Goal: Task Accomplishment & Management: Complete application form

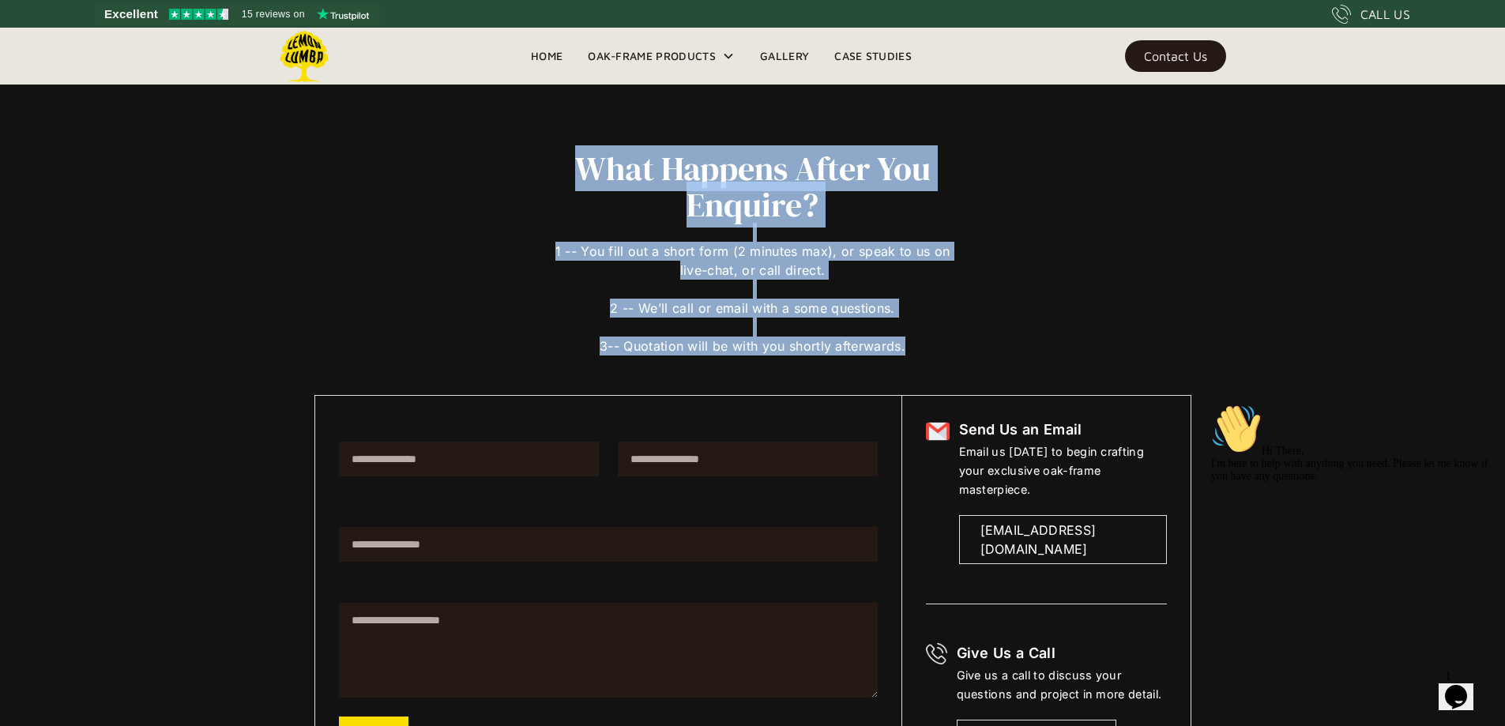
drag, startPoint x: 706, startPoint y: 179, endPoint x: 947, endPoint y: 356, distance: 299.4
click at [947, 356] on div "What Happens After You Enquire? 1 -- You fill out a short form (2 minutes max),…" at bounding box center [752, 462] width 877 height 624
click at [945, 350] on div "1 -- You fill out a short form (2 minutes max), or speak to us on live-chat, or…" at bounding box center [753, 289] width 408 height 133
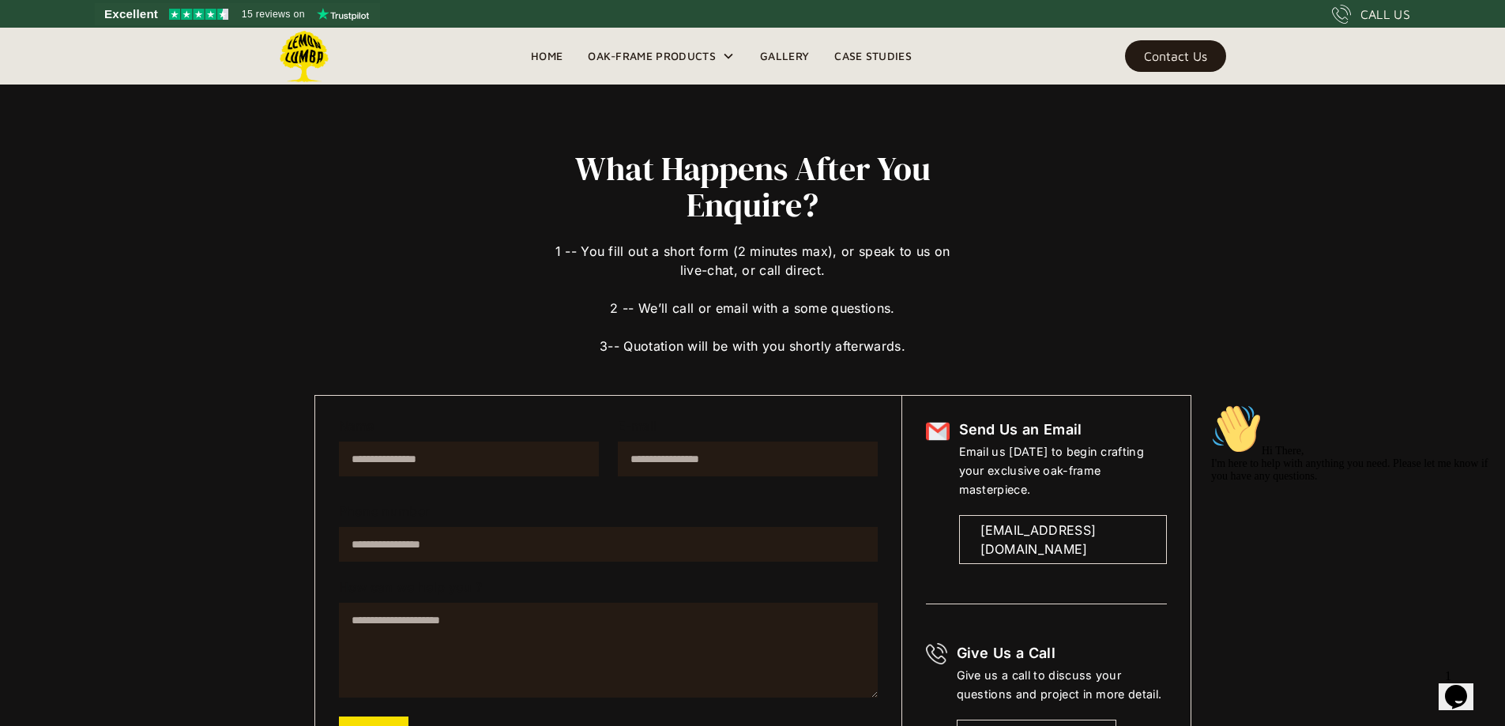
drag, startPoint x: 839, startPoint y: 312, endPoint x: 825, endPoint y: 311, distance: 14.2
click at [834, 311] on div "1 -- You fill out a short form (2 minutes max), or speak to us on live-chat, or…" at bounding box center [753, 289] width 408 height 133
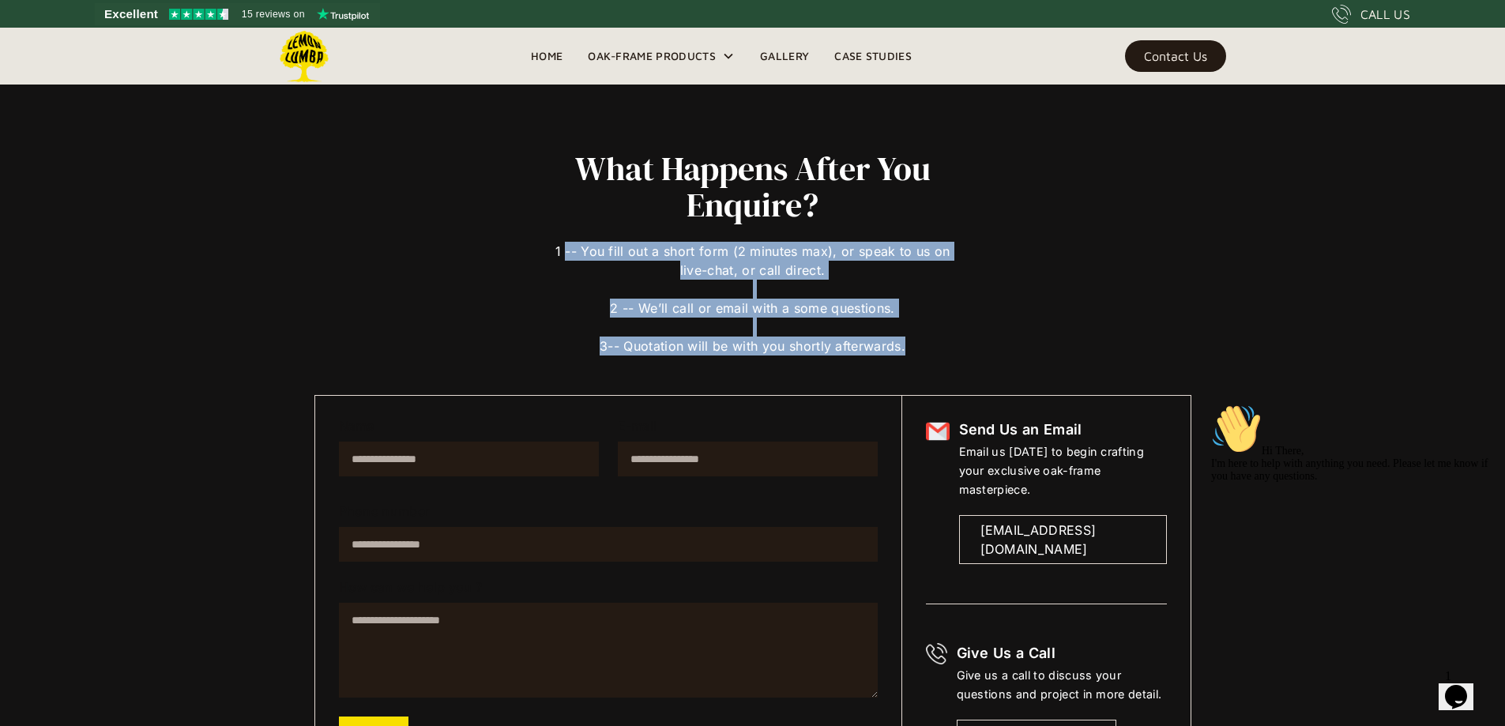
drag, startPoint x: 571, startPoint y: 246, endPoint x: 923, endPoint y: 351, distance: 367.6
click at [945, 346] on div "1 -- You fill out a short form (2 minutes max), or speak to us on live-chat, or…" at bounding box center [753, 289] width 408 height 133
click at [923, 351] on div "1 -- You fill out a short form (2 minutes max), or speak to us on live-chat, or…" at bounding box center [753, 289] width 408 height 133
drag, startPoint x: 921, startPoint y: 351, endPoint x: 524, endPoint y: 251, distance: 408.8
click at [524, 251] on div "What Happens After You Enquire? 1 -- You fill out a short form (2 minutes max),…" at bounding box center [752, 462] width 877 height 624
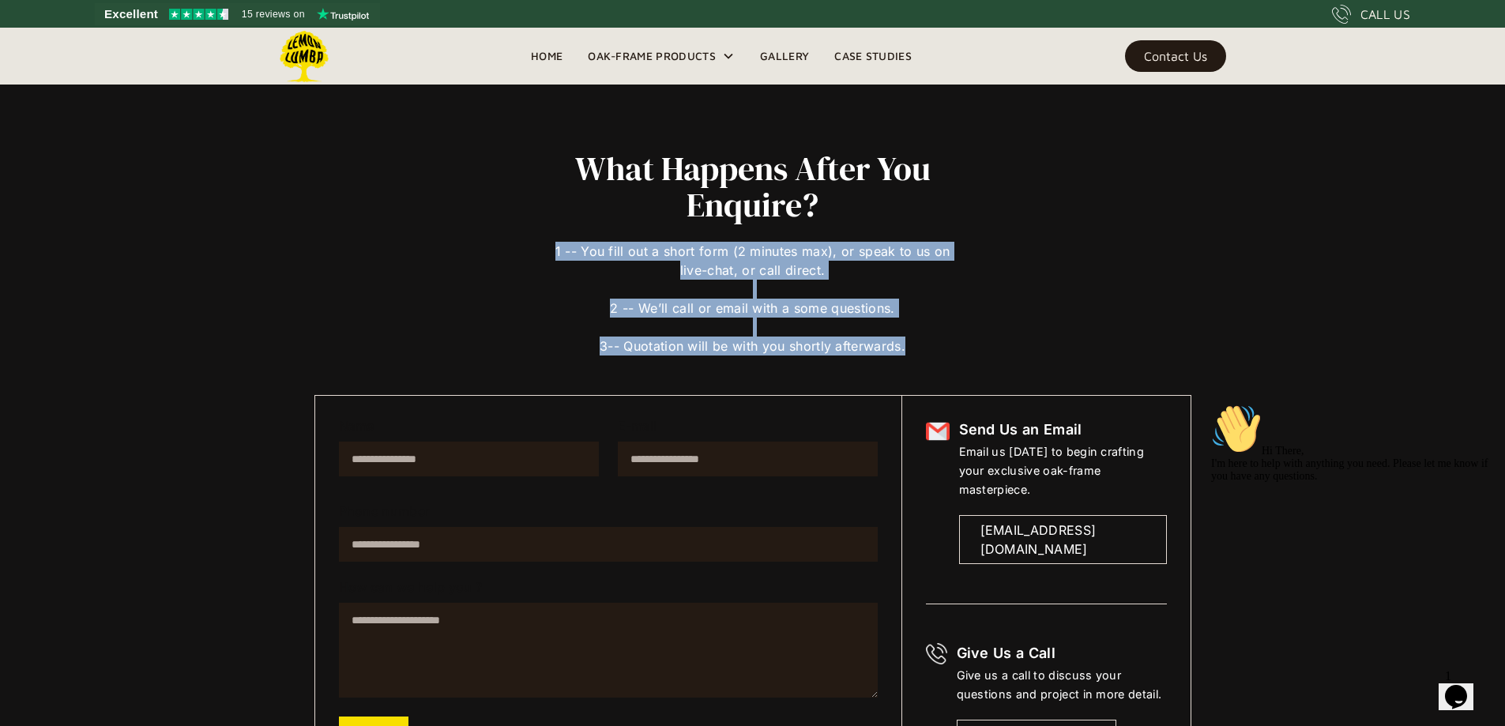
click at [524, 250] on div "What Happens After You Enquire? 1 -- You fill out a short form (2 minutes max),…" at bounding box center [752, 462] width 877 height 624
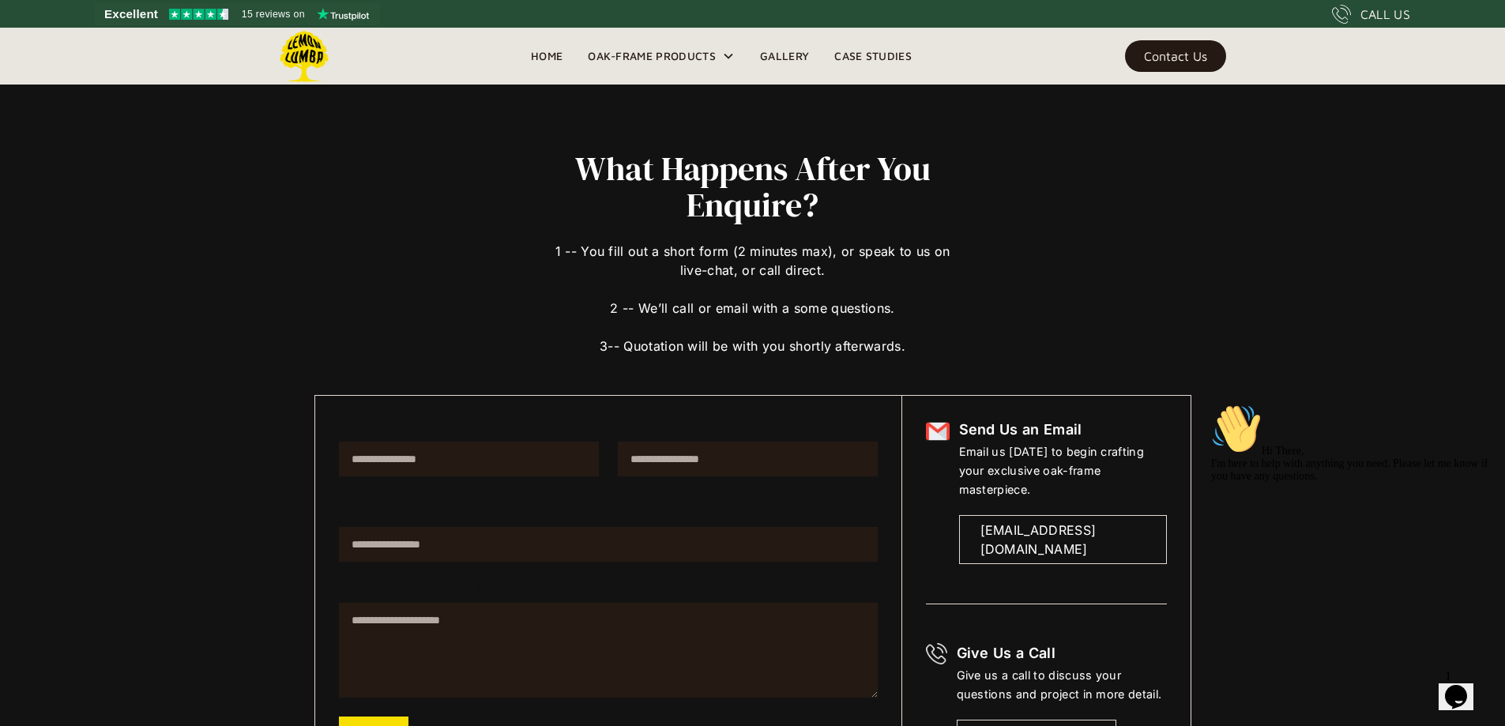
click at [182, 593] on div "What Happens After You Enquire? 1 -- You fill out a short form (2 minutes max),…" at bounding box center [752, 410] width 1505 height 821
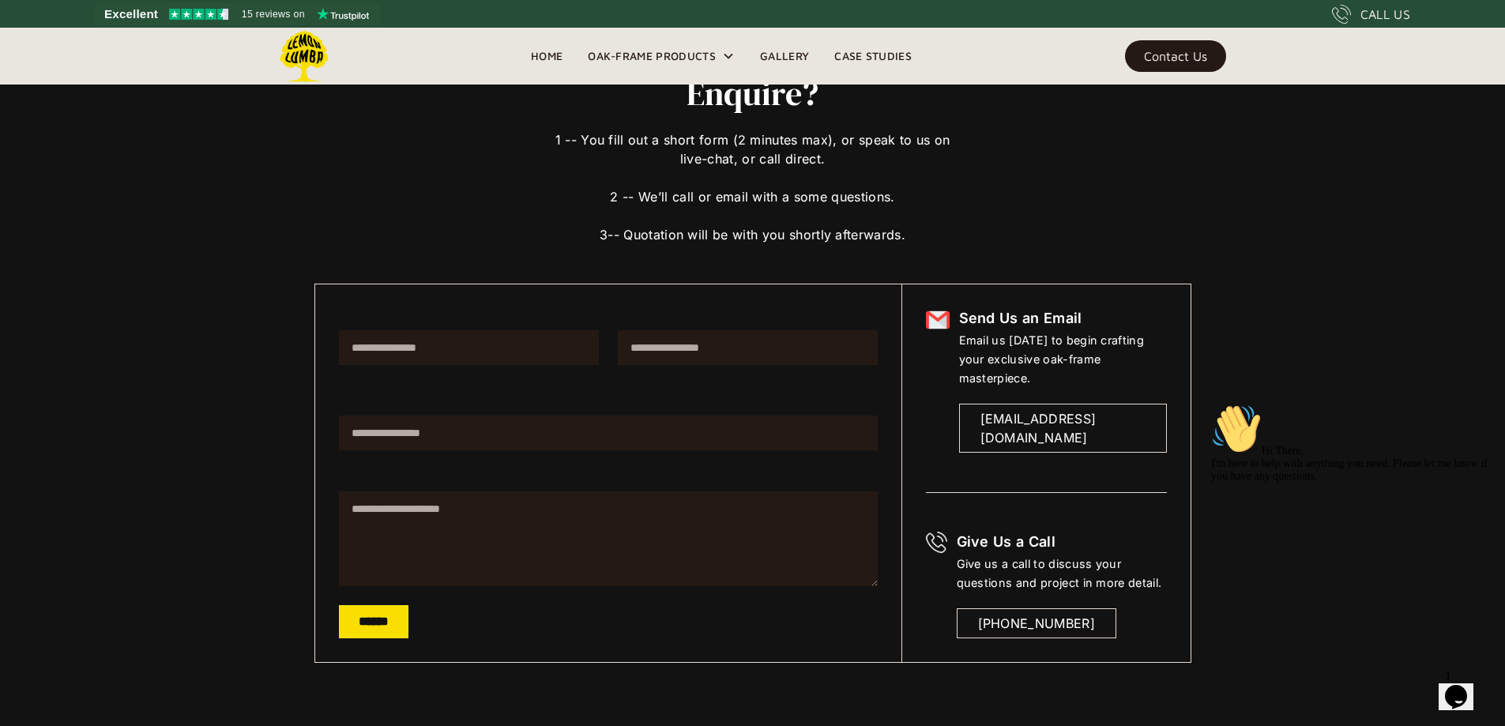
scroll to position [111, 0]
click at [1211, 404] on icon "Chat attention grabber" at bounding box center [1211, 404] width 0 height 0
drag, startPoint x: 496, startPoint y: 357, endPoint x: 533, endPoint y: 356, distance: 37.1
click at [496, 357] on input "Name" at bounding box center [469, 348] width 260 height 35
click at [750, 356] on input "E-mail" at bounding box center [748, 348] width 260 height 35
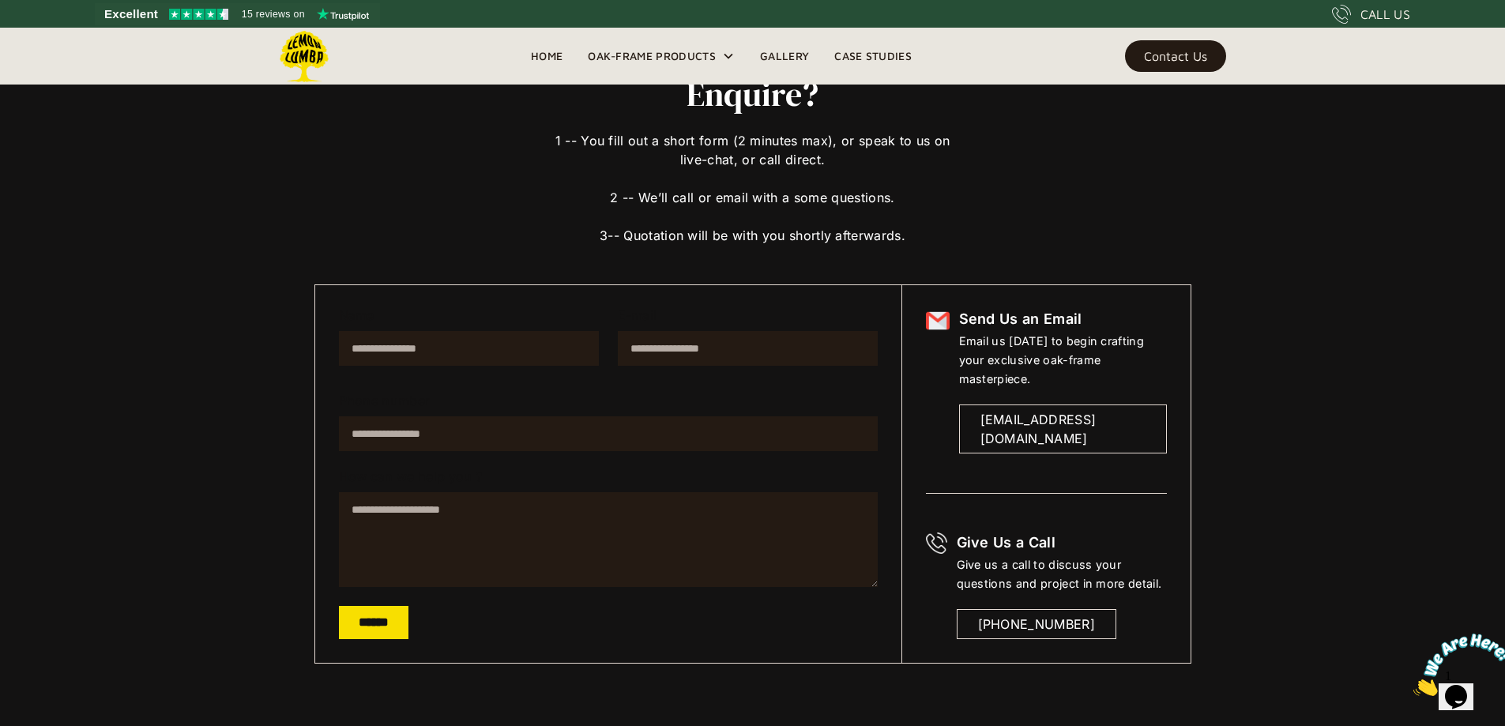
click at [249, 434] on div "What Happens After You Enquire? 1 -- You fill out a short form (2 minutes max),…" at bounding box center [753, 299] width 1074 height 821
click at [786, 550] on textarea "How can we help you ?" at bounding box center [608, 539] width 539 height 95
drag, startPoint x: 704, startPoint y: 527, endPoint x: 657, endPoint y: 470, distance: 73.5
click at [704, 526] on textarea "How can we help you ?" at bounding box center [608, 539] width 539 height 95
click at [161, 473] on div "What Happens After You Enquire? 1 -- You fill out a short form (2 minutes max),…" at bounding box center [752, 299] width 1505 height 821
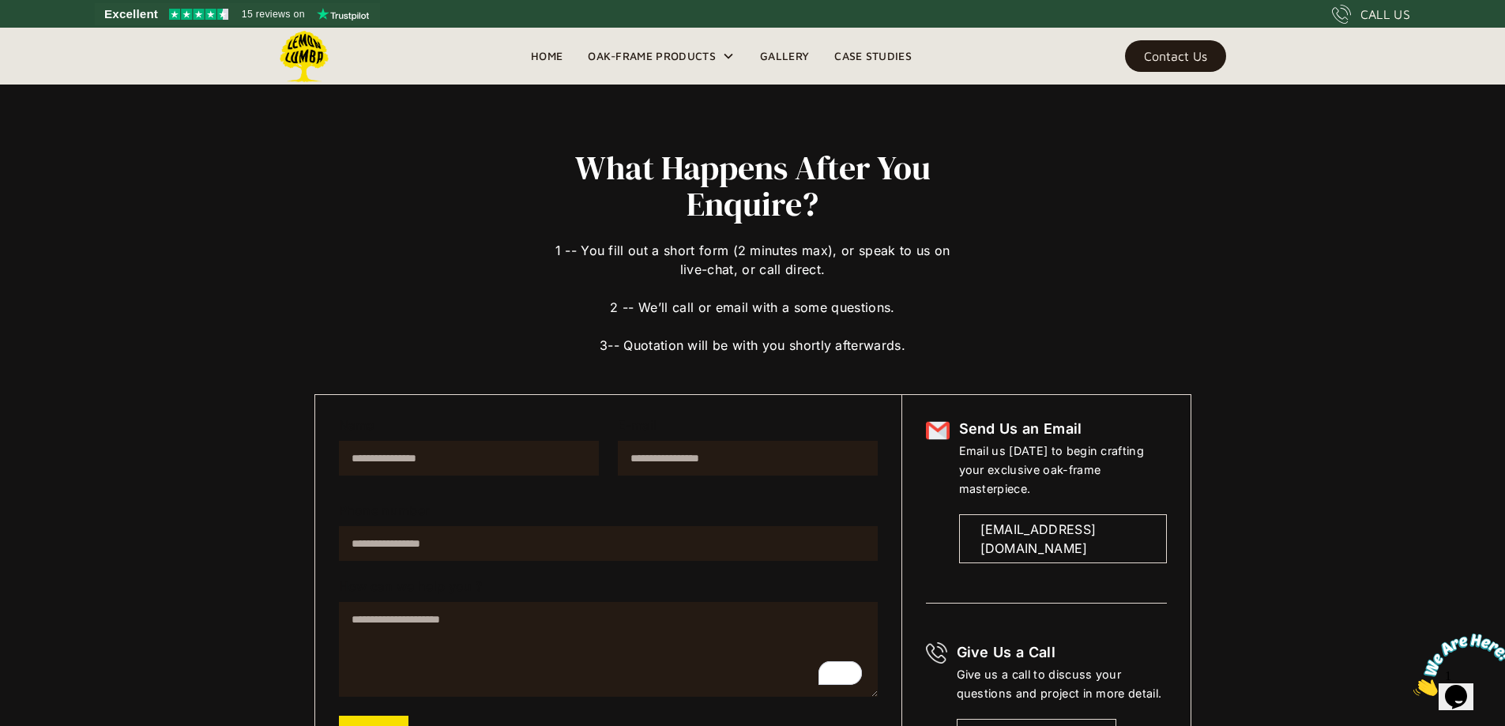
scroll to position [0, 0]
click at [1456, 682] on img at bounding box center [1462, 664] width 98 height 62
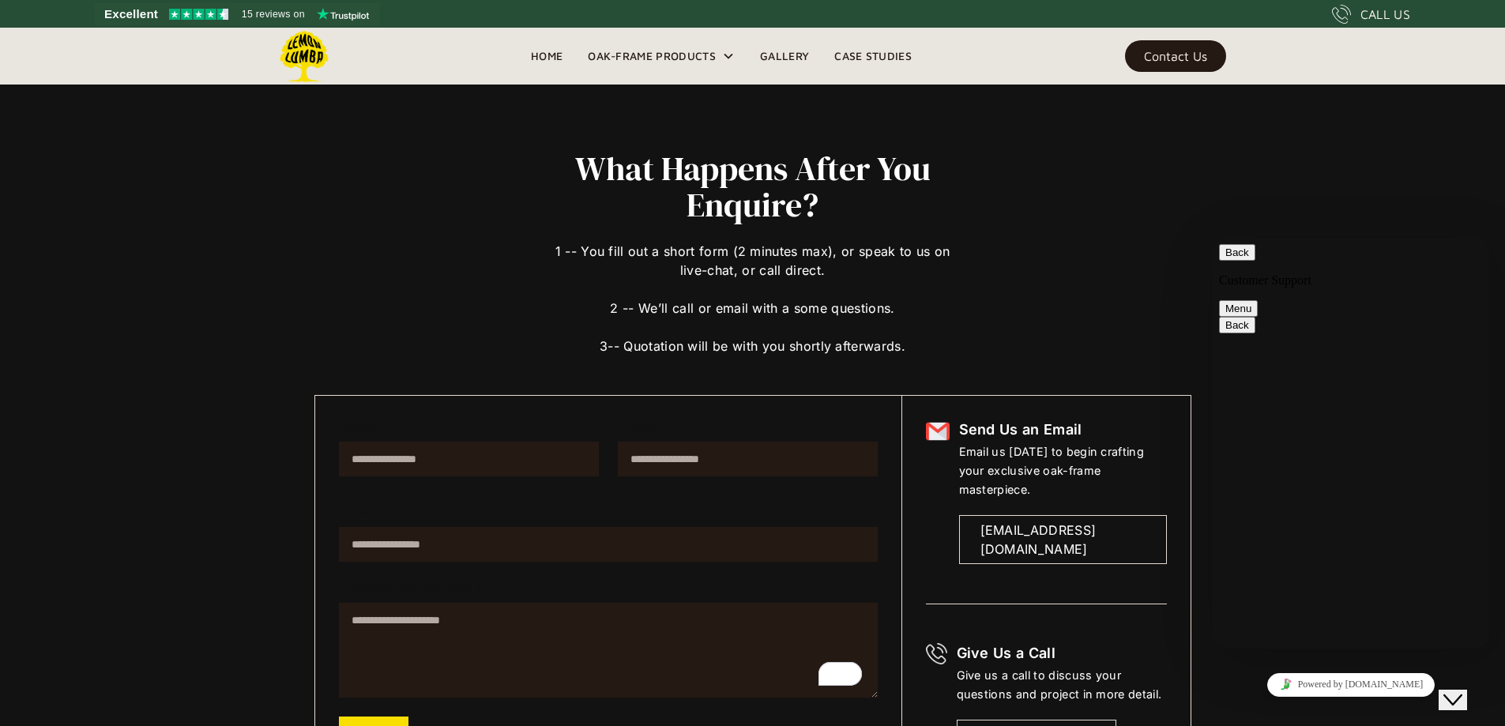
click at [1455, 694] on icon "$i18n('chat', 'chat_widget')" at bounding box center [1452, 699] width 19 height 11
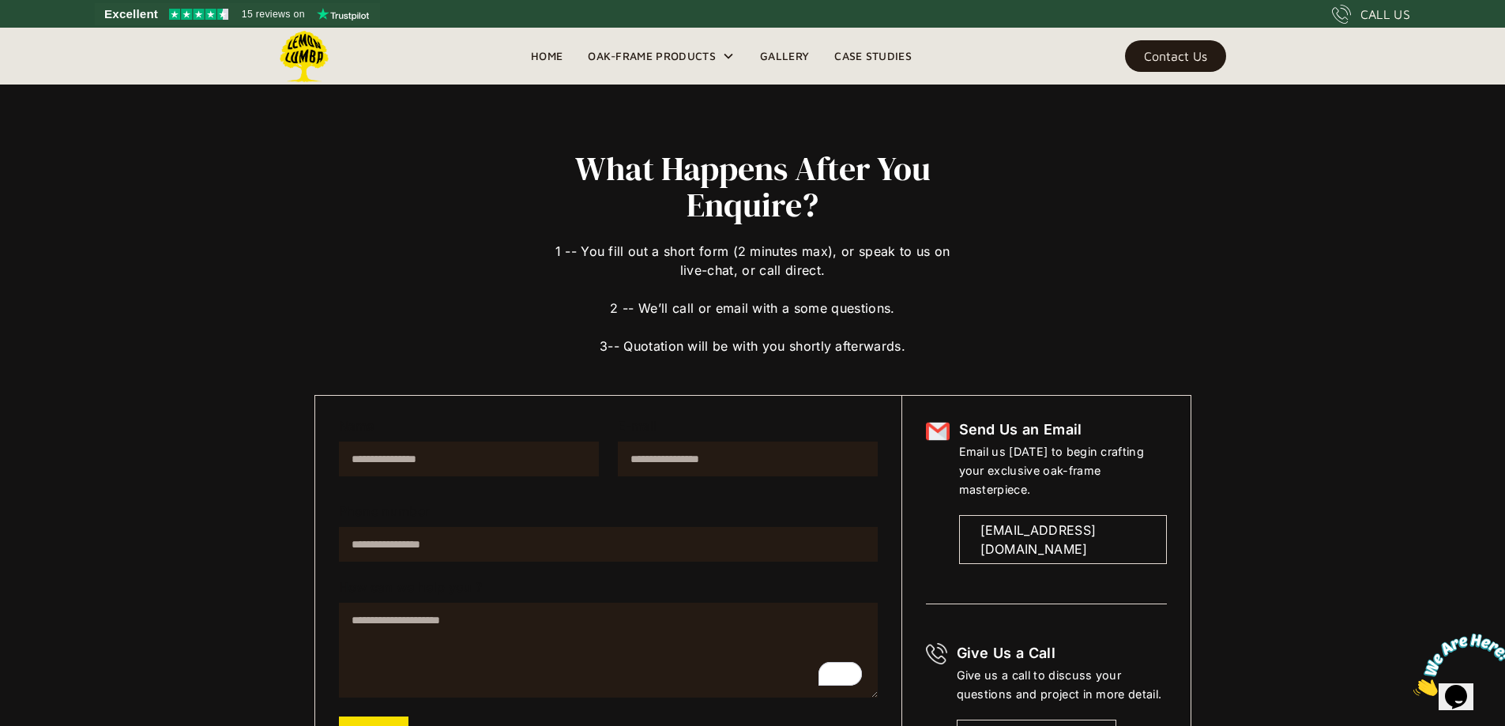
click at [1316, 521] on div "What Happens After You Enquire? 1 -- You fill out a short form (2 minutes max),…" at bounding box center [752, 410] width 1505 height 821
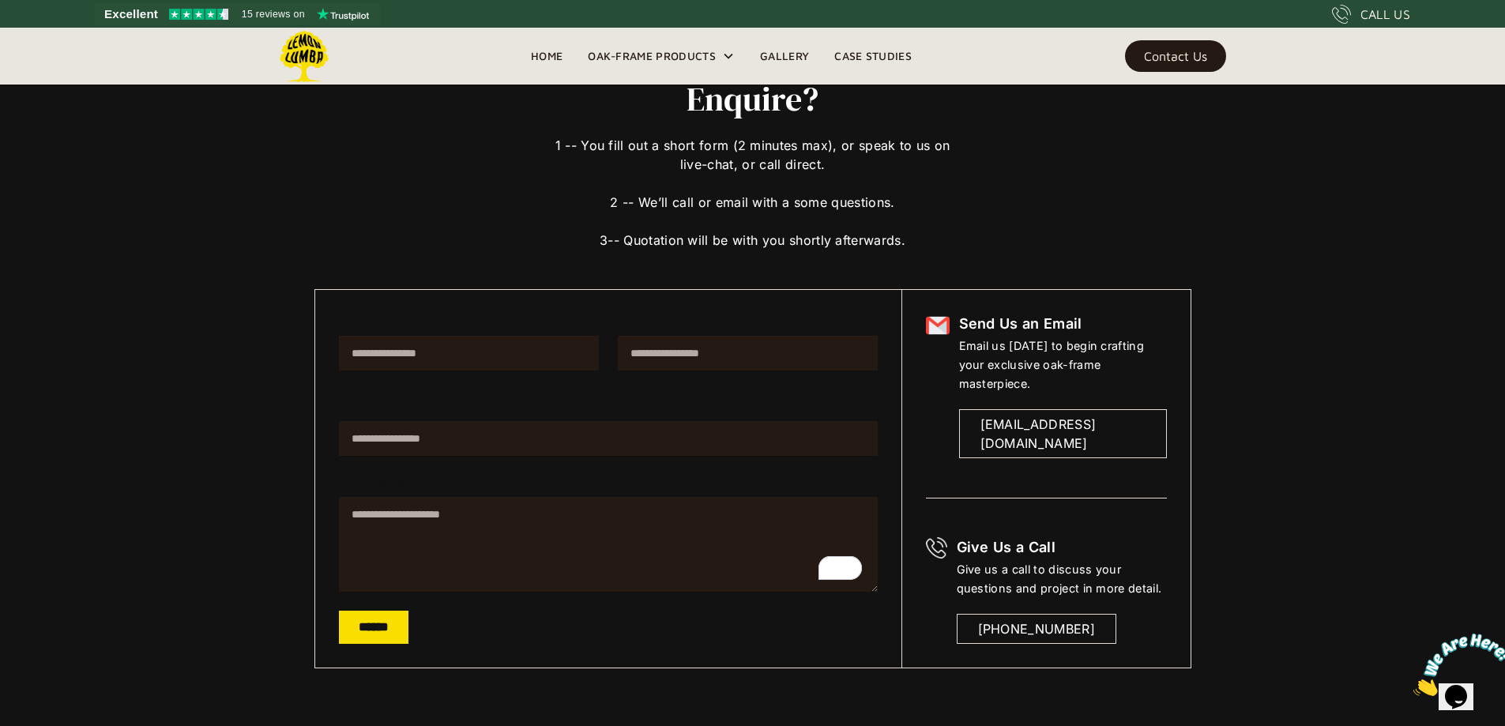
click at [254, 366] on div "What Happens After You Enquire? 1 -- You fill out a short form (2 minutes max),…" at bounding box center [753, 304] width 1074 height 821
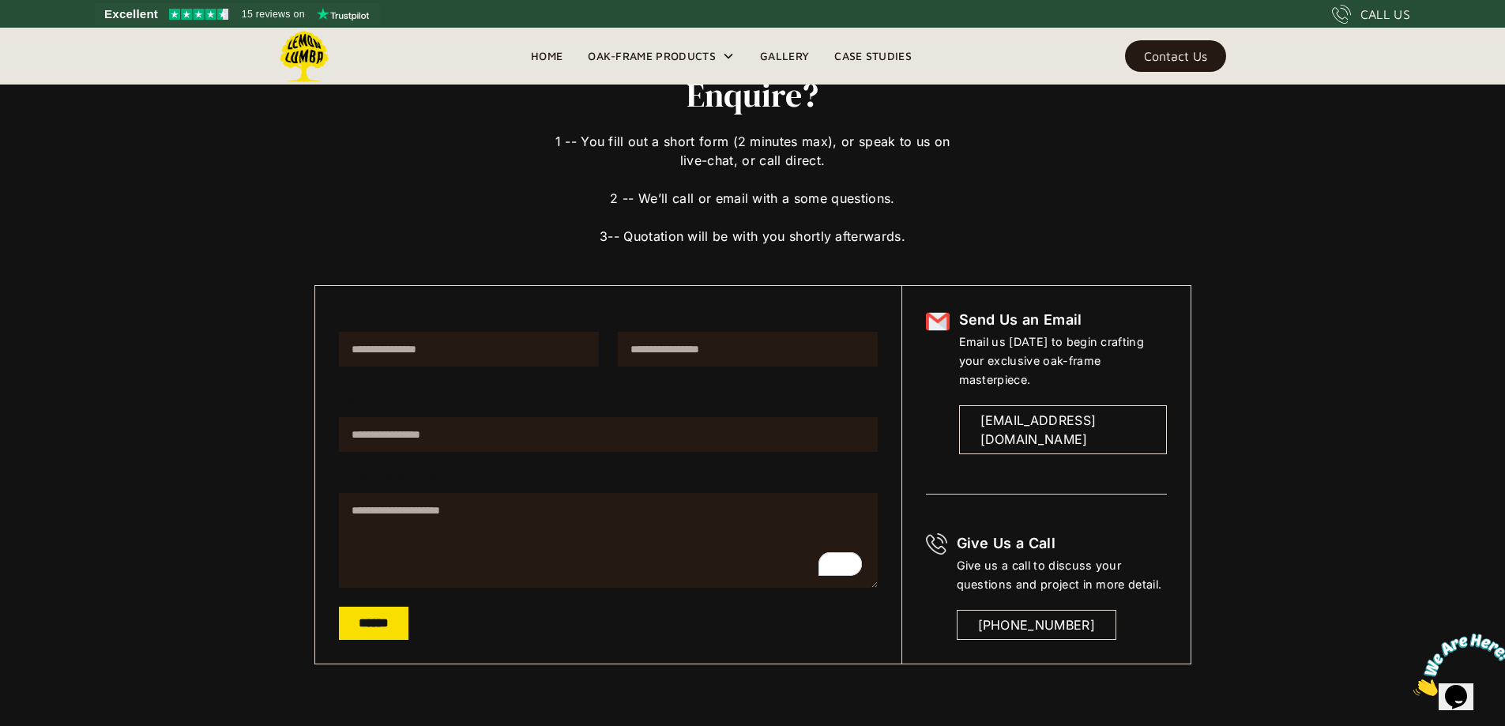
scroll to position [111, 0]
click at [1097, 565] on div "Give us a call to discuss your questions and project in more detail." at bounding box center [1061, 574] width 210 height 38
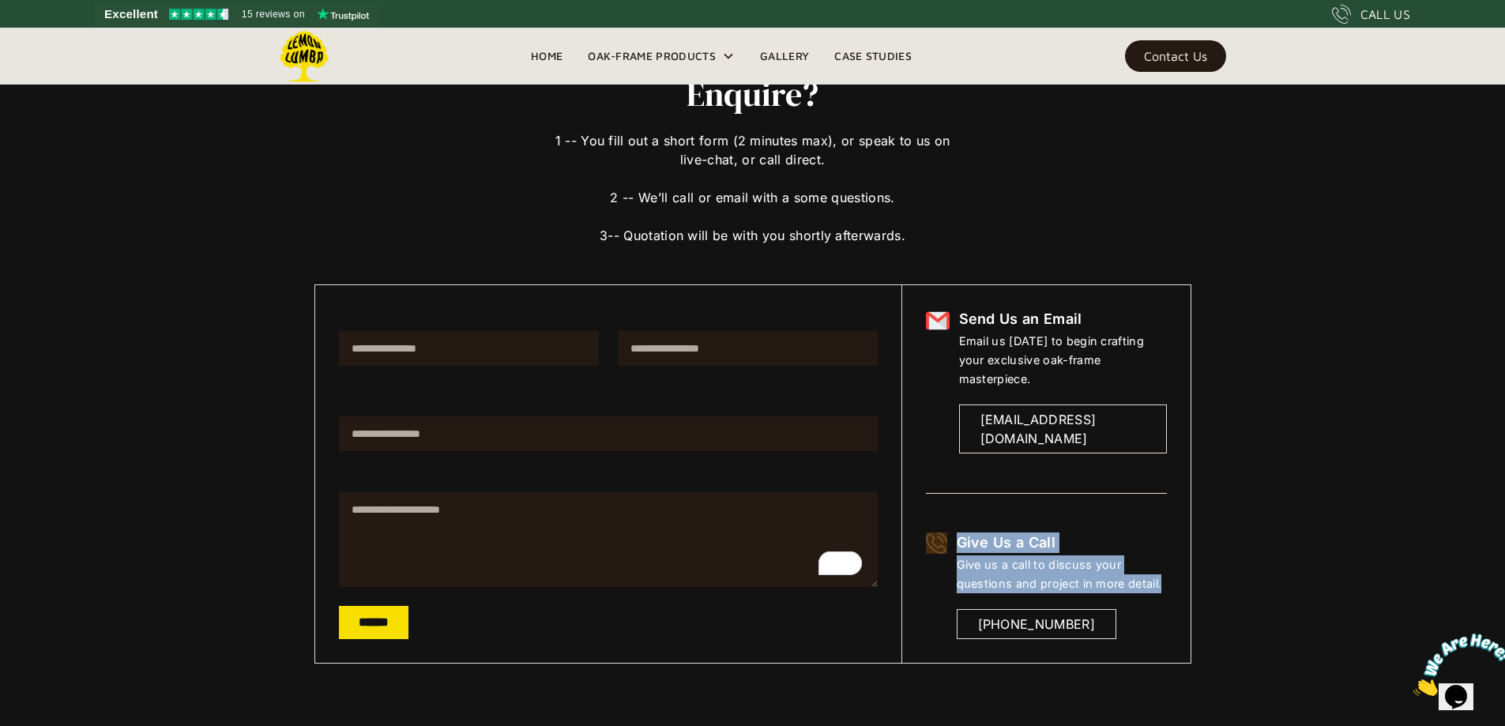
drag, startPoint x: 1160, startPoint y: 588, endPoint x: 930, endPoint y: 532, distance: 236.6
click at [930, 534] on div "Give Us a Call Give us a call to discuss your questions and project in more det…" at bounding box center [1046, 585] width 241 height 107
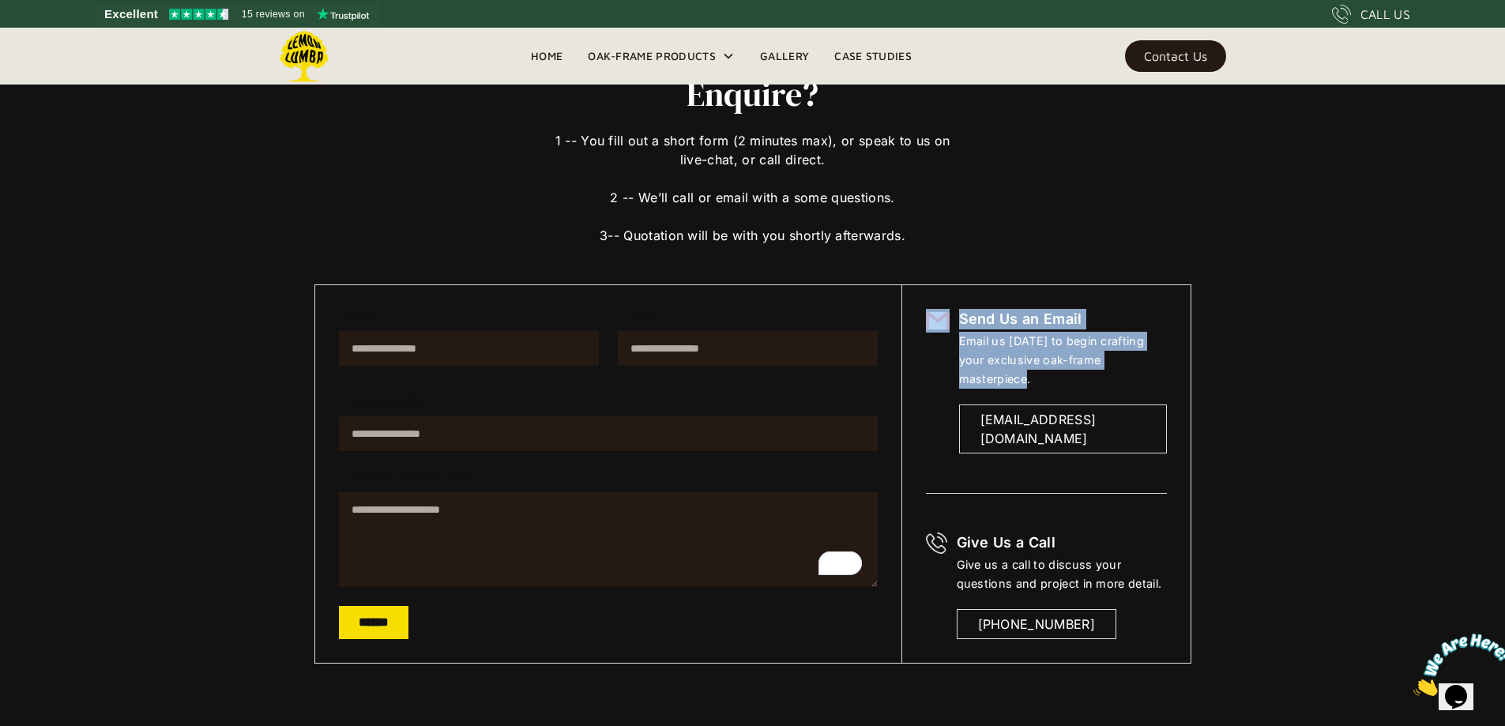
drag, startPoint x: 1161, startPoint y: 363, endPoint x: 946, endPoint y: 330, distance: 217.4
click at [942, 320] on div "Send Us an Email Email us [DATE] to begin crafting your exclusive oak-frame mas…" at bounding box center [1046, 381] width 241 height 145
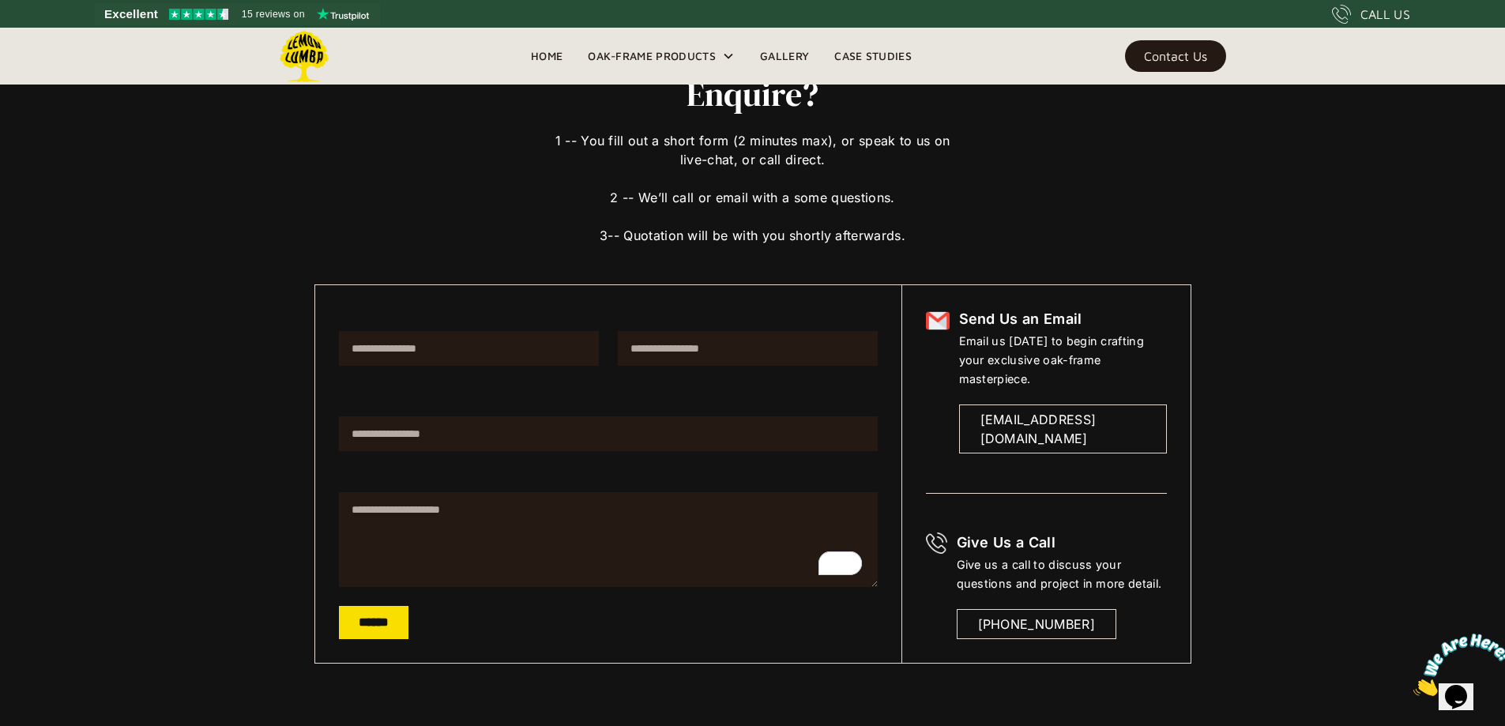
click at [1065, 573] on div "Give us a call to discuss your questions and project in more detail." at bounding box center [1061, 574] width 210 height 38
drag, startPoint x: 1023, startPoint y: 475, endPoint x: 1033, endPoint y: 472, distance: 10.7
click at [1032, 479] on div "Send Us an Email Email us [DATE] to begin crafting your exclusive oak-frame mas…" at bounding box center [1045, 474] width 289 height 378
drag, startPoint x: 1036, startPoint y: 460, endPoint x: 1054, endPoint y: 485, distance: 30.0
click at [1048, 484] on div "Send Us an Email Email us [DATE] to begin crafting your exclusive oak-frame mas…" at bounding box center [1045, 474] width 289 height 378
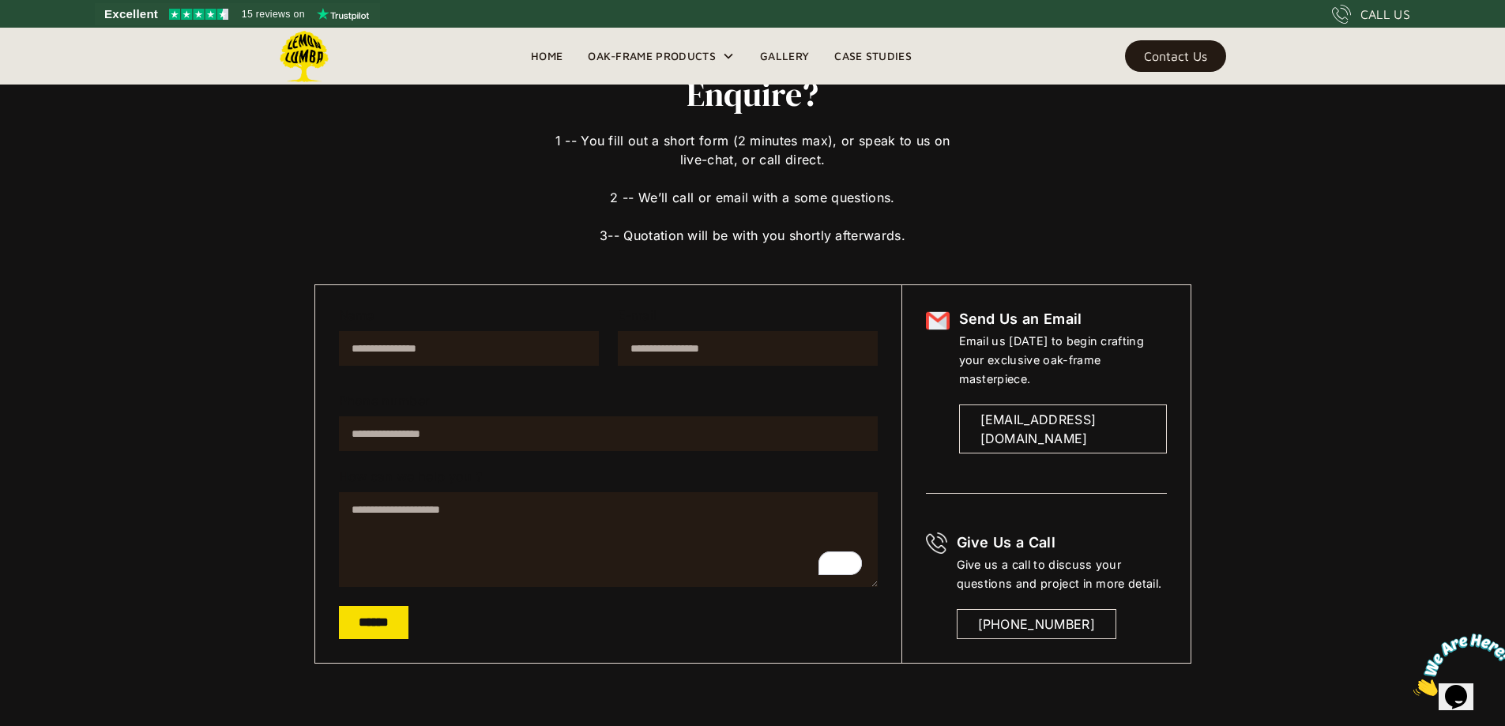
click at [1061, 486] on div "Send Us an Email Email us [DATE] to begin crafting your exclusive oak-frame mas…" at bounding box center [1045, 474] width 289 height 378
click at [1331, 542] on div "What Happens After You Enquire? 1 -- You fill out a short form (2 minutes max),…" at bounding box center [752, 299] width 1505 height 821
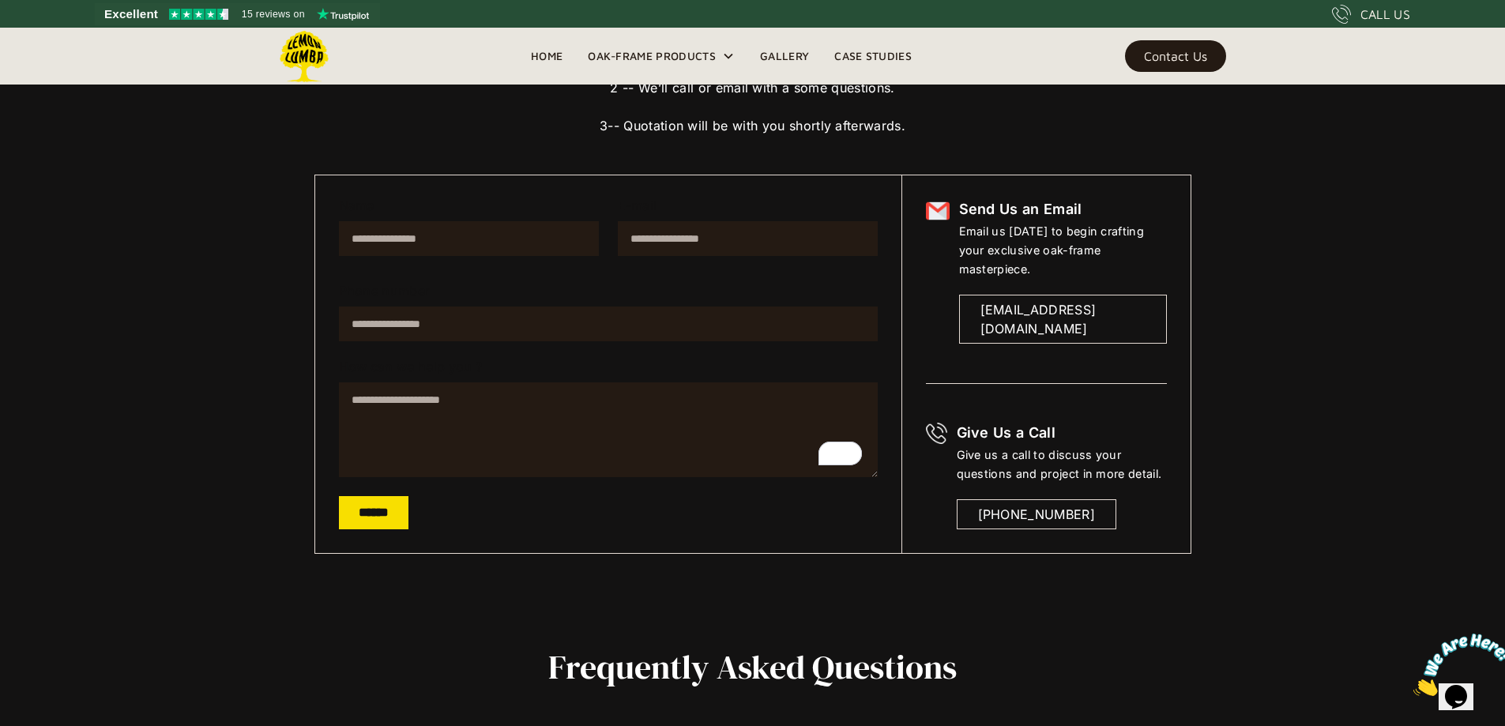
scroll to position [221, 0]
click at [212, 368] on div "What Happens After You Enquire? 1 -- You fill out a short form (2 minutes max),…" at bounding box center [752, 189] width 1505 height 821
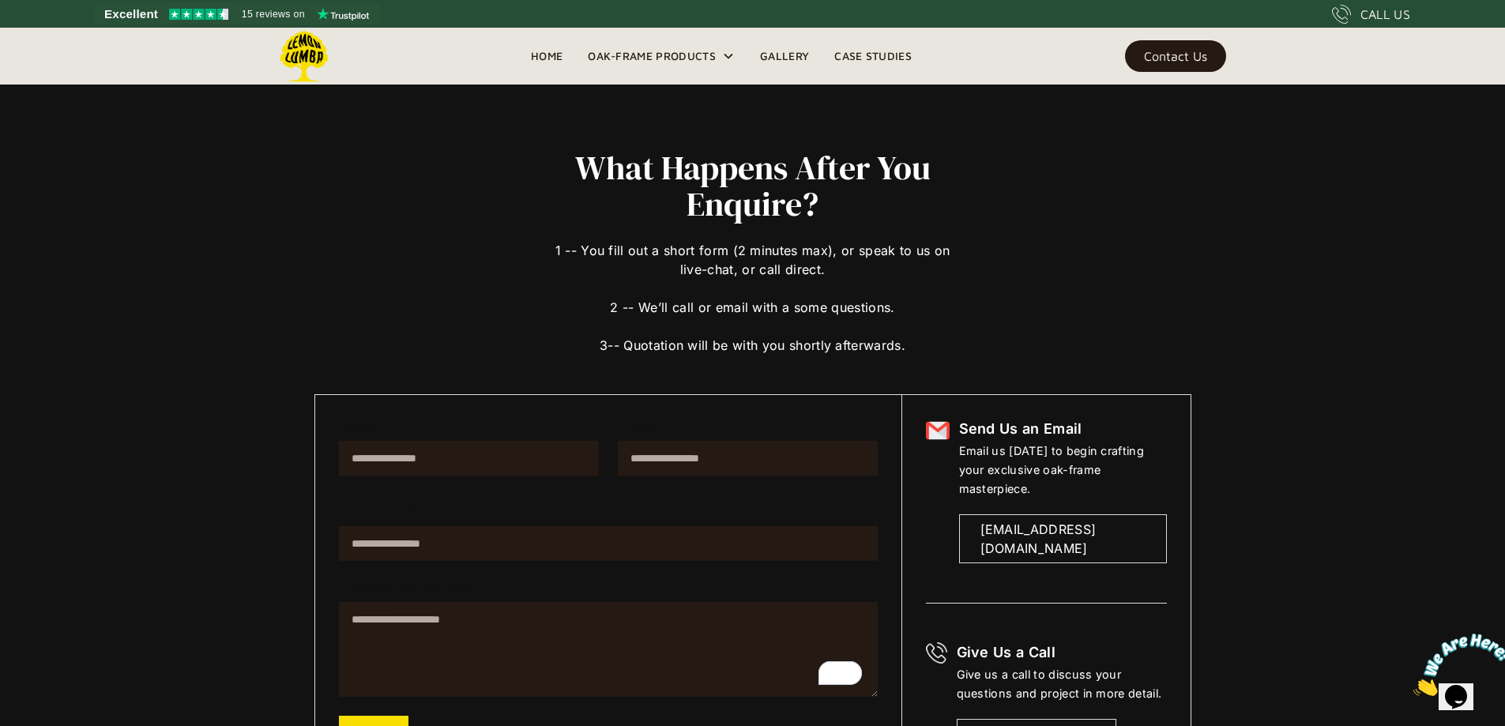
scroll to position [0, 0]
click at [1130, 280] on div "What Happens After You Enquire? 1 -- You fill out a short form (2 minutes max),…" at bounding box center [752, 462] width 877 height 624
click at [1129, 276] on div "What Happens After You Enquire? 1 -- You fill out a short form (2 minutes max),…" at bounding box center [752, 462] width 877 height 624
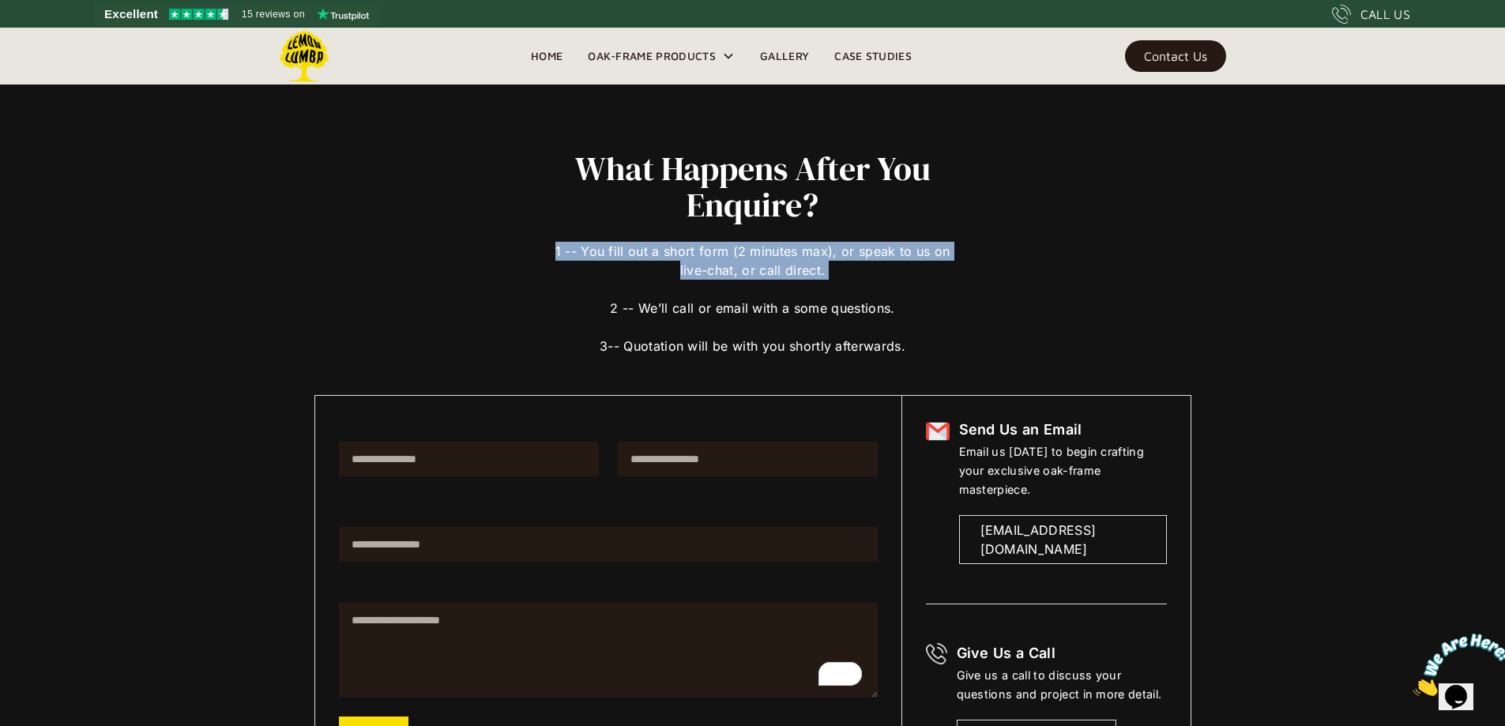
click at [1129, 275] on div "What Happens After You Enquire? 1 -- You fill out a short form (2 minutes max),…" at bounding box center [752, 462] width 877 height 624
click at [1130, 269] on div "What Happens After You Enquire? 1 -- You fill out a short form (2 minutes max),…" at bounding box center [752, 462] width 877 height 624
click at [1128, 269] on div "What Happens After You Enquire? 1 -- You fill out a short form (2 minutes max),…" at bounding box center [752, 462] width 877 height 624
click at [1124, 268] on div "What Happens After You Enquire? 1 -- You fill out a short form (2 minutes max),…" at bounding box center [752, 462] width 877 height 624
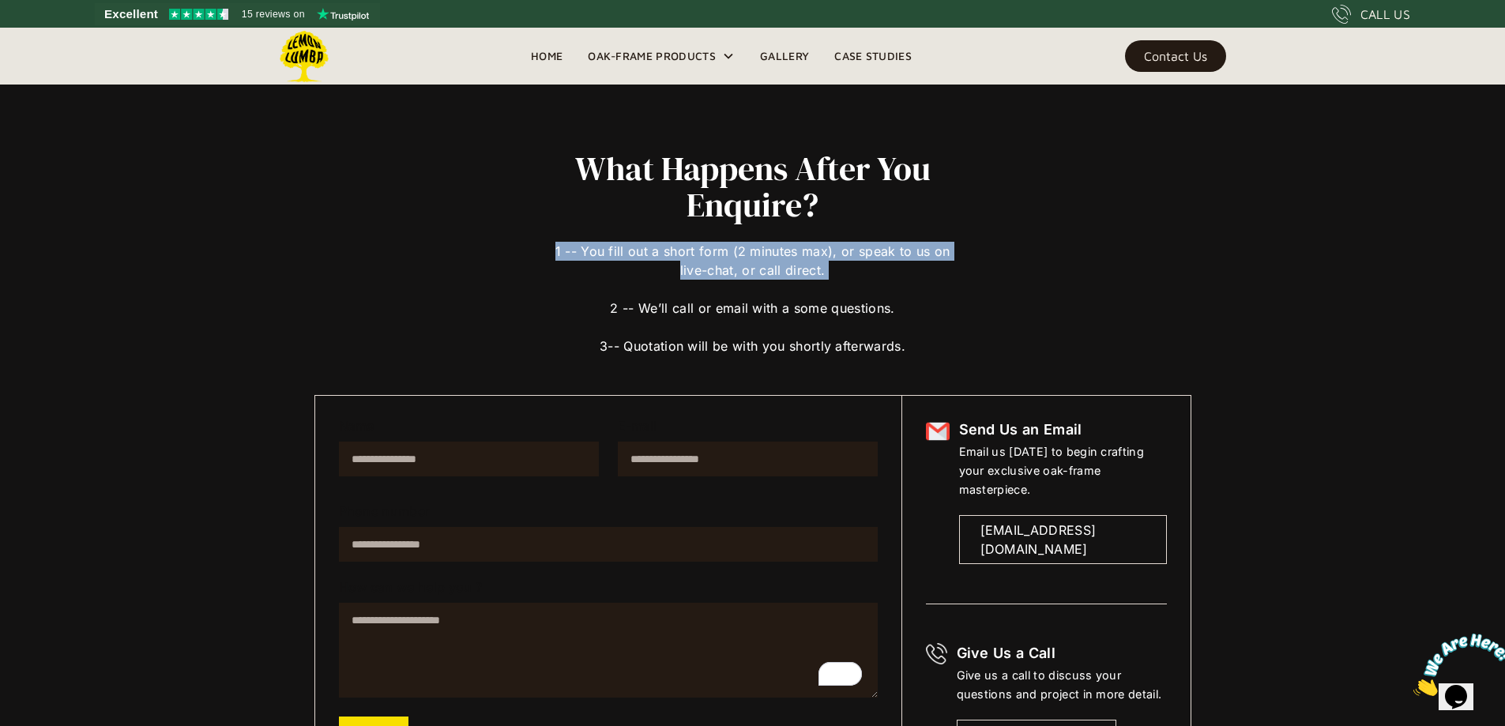
click at [1124, 268] on div "What Happens After You Enquire? 1 -- You fill out a short form (2 minutes max),…" at bounding box center [752, 462] width 877 height 624
click at [1178, 254] on div "What Happens After You Enquire? 1 -- You fill out a short form (2 minutes max),…" at bounding box center [752, 462] width 877 height 624
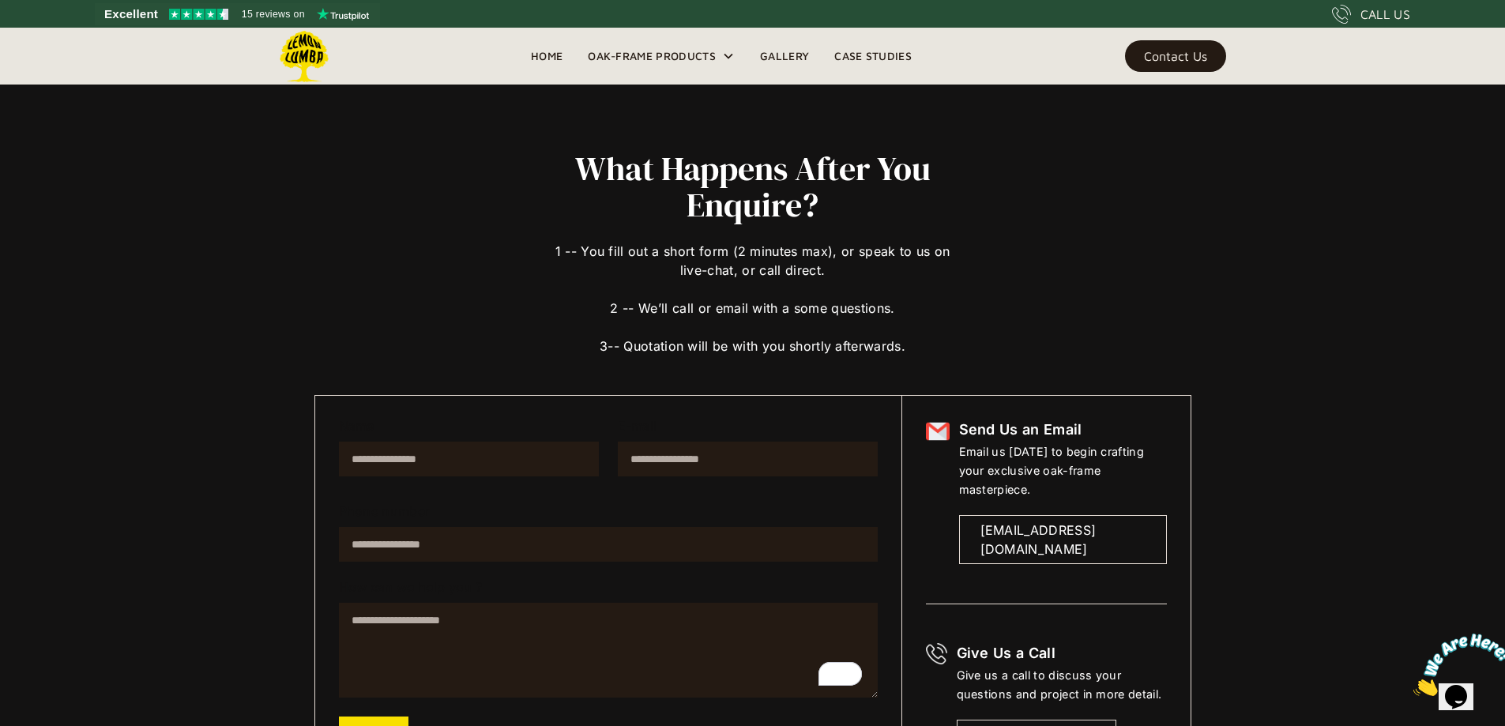
click at [1178, 260] on div "What Happens After You Enquire? 1 -- You fill out a short form (2 minutes max),…" at bounding box center [752, 462] width 877 height 624
click at [509, 278] on div "What Happens After You Enquire? 1 -- You fill out a short form (2 minutes max),…" at bounding box center [752, 462] width 877 height 624
click at [417, 239] on div "What Happens After You Enquire? 1 -- You fill out a short form (2 minutes max),…" at bounding box center [752, 462] width 877 height 624
click at [300, 202] on div "What Happens After You Enquire? 1 -- You fill out a short form (2 minutes max),…" at bounding box center [753, 410] width 1074 height 821
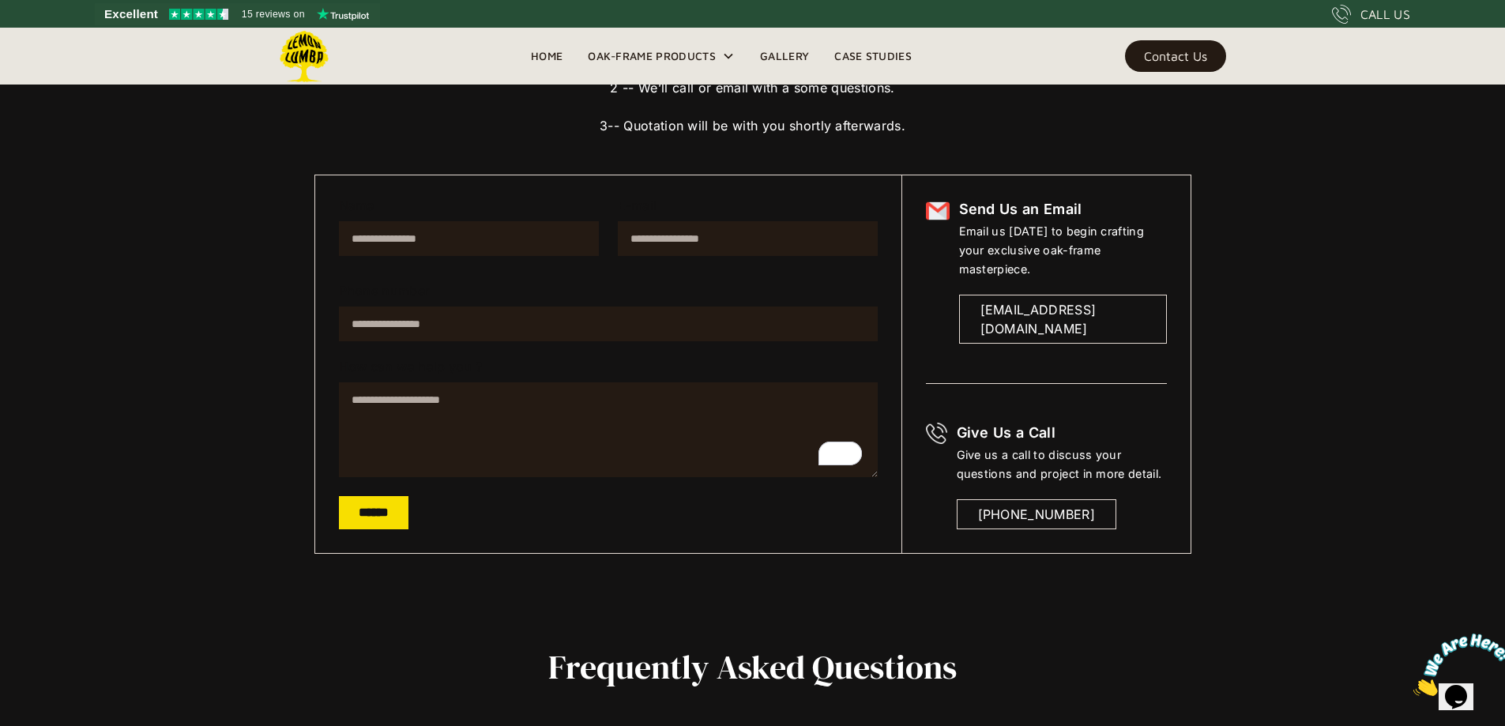
scroll to position [221, 0]
